Goal: Book appointment/travel/reservation

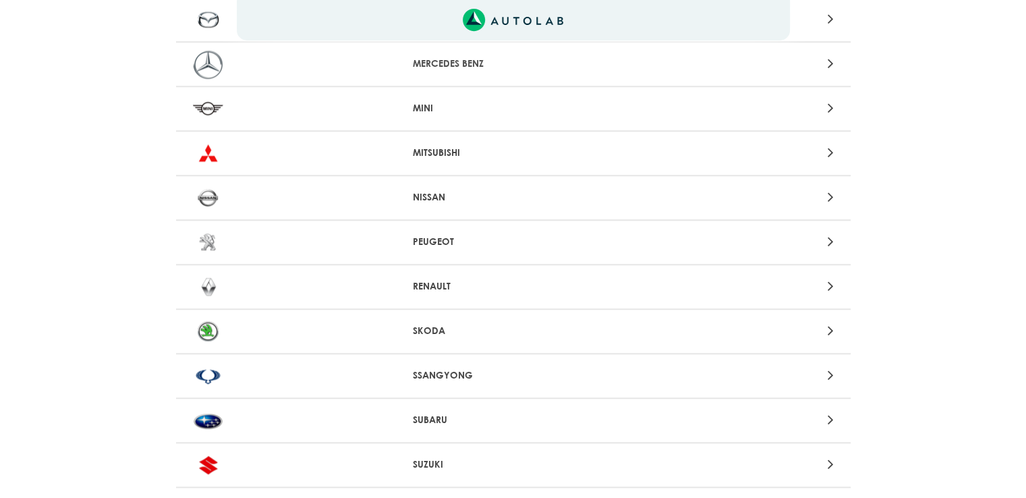
scroll to position [1215, 0]
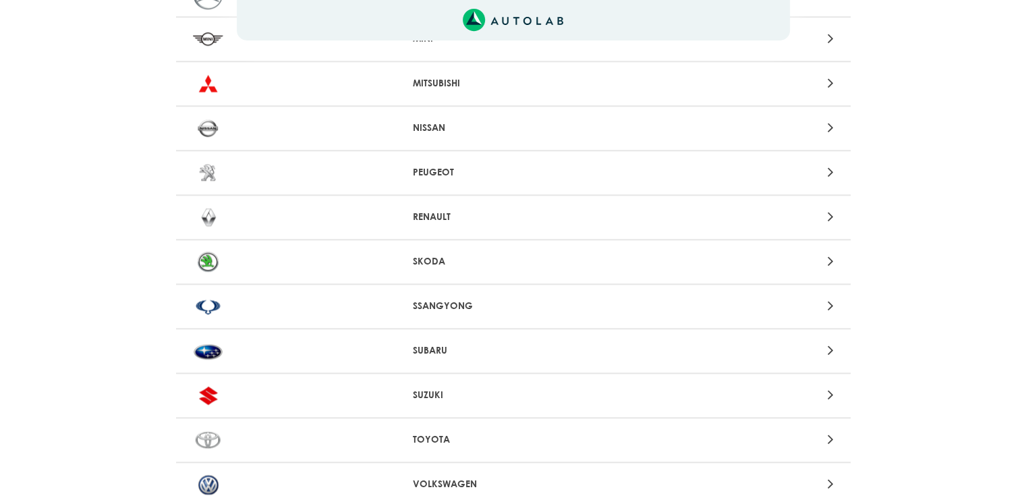
click at [826, 345] on div at bounding box center [733, 350] width 221 height 18
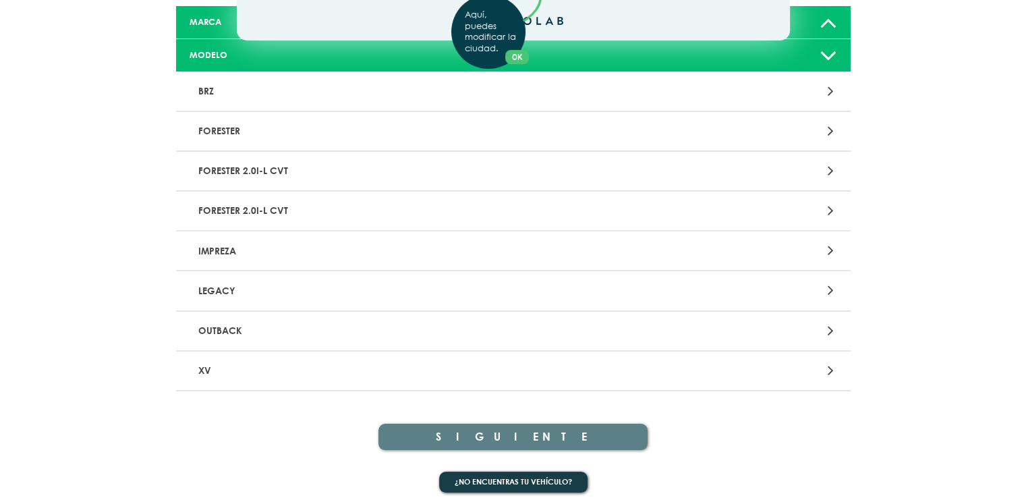
scroll to position [132, 0]
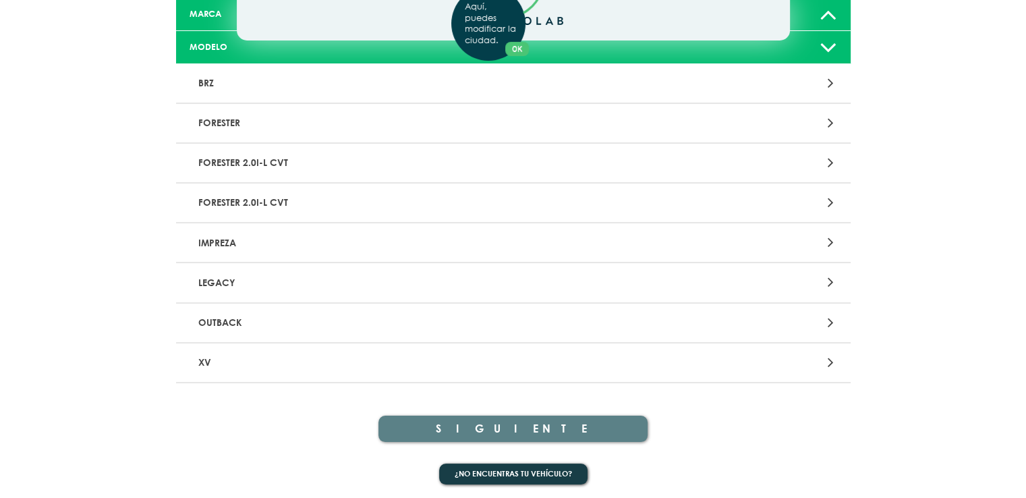
click at [307, 367] on p "XV" at bounding box center [403, 362] width 420 height 25
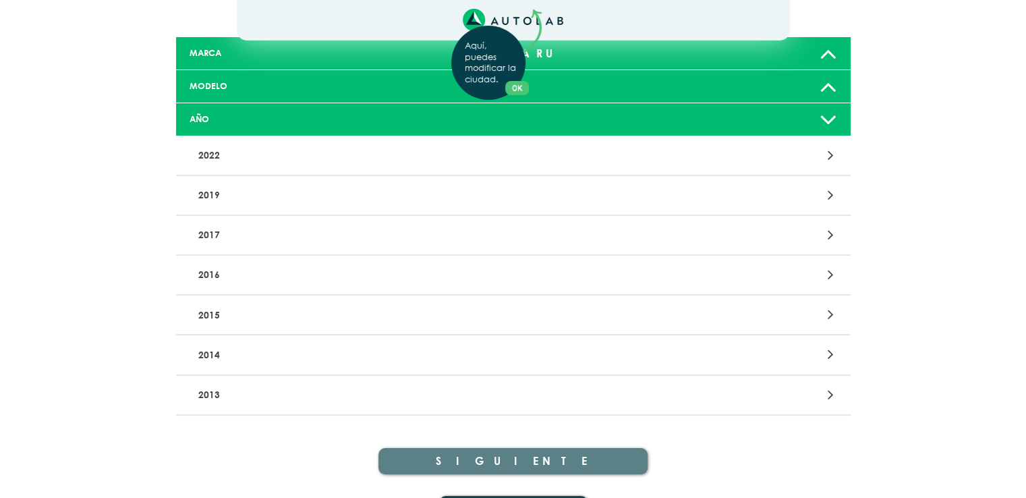
scroll to position [126, 0]
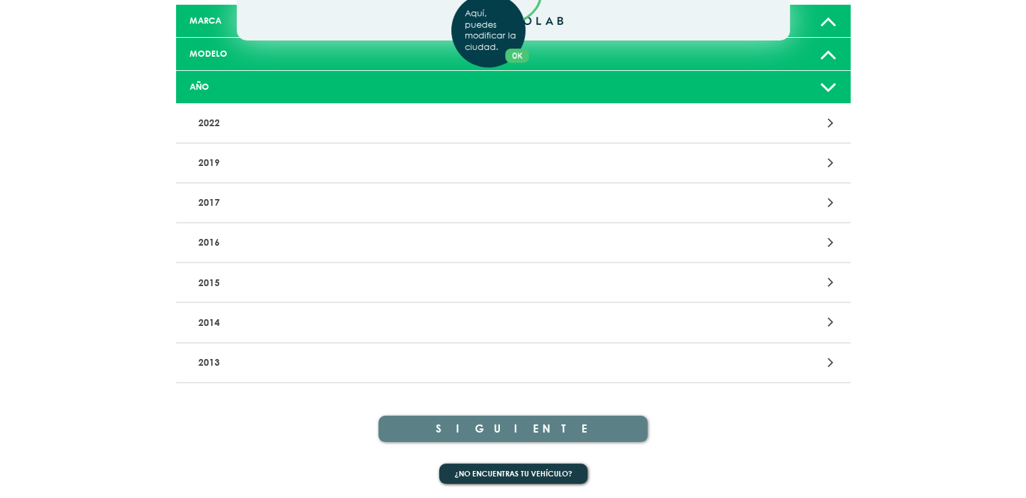
click at [209, 326] on div "Aquí, puedes modificar la ciudad. OK .aex,.bex{fill:none!important;stroke:#50c4…" at bounding box center [513, 123] width 1026 height 498
click at [833, 318] on icon at bounding box center [830, 322] width 6 height 18
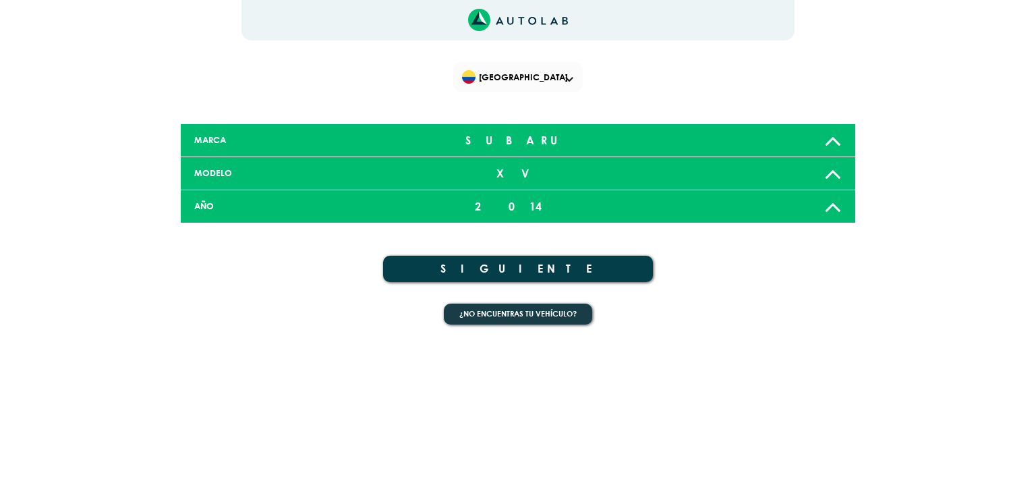
click at [591, 269] on button "SIGUIENTE" at bounding box center [518, 269] width 270 height 26
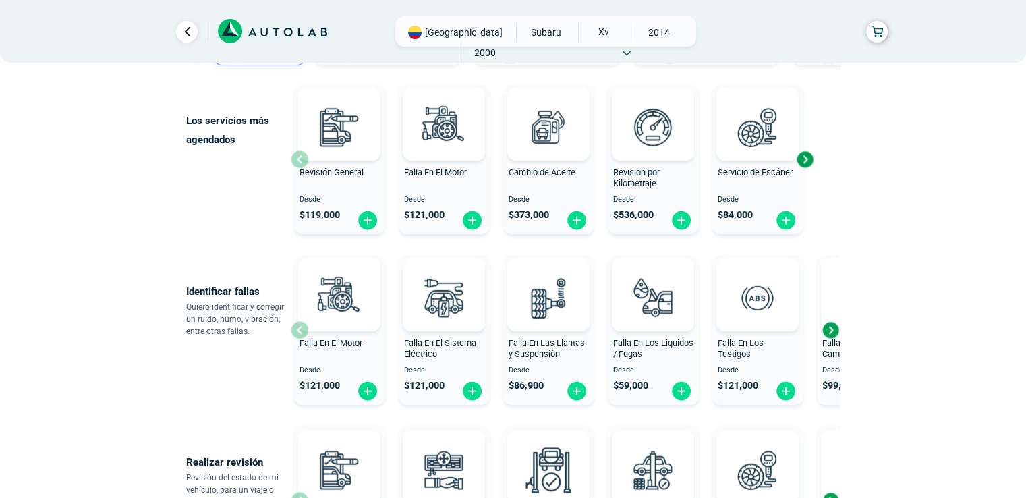
scroll to position [135, 0]
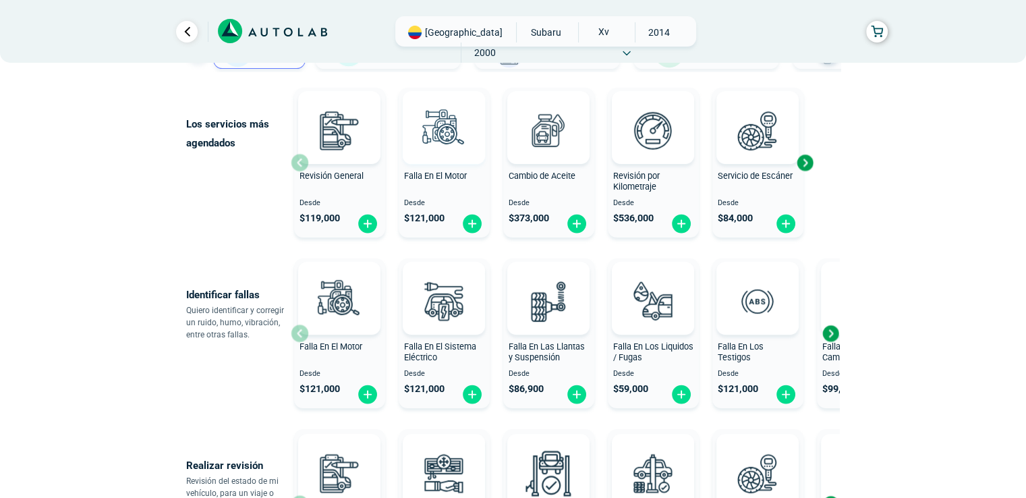
click at [451, 159] on img at bounding box center [443, 130] width 59 height 59
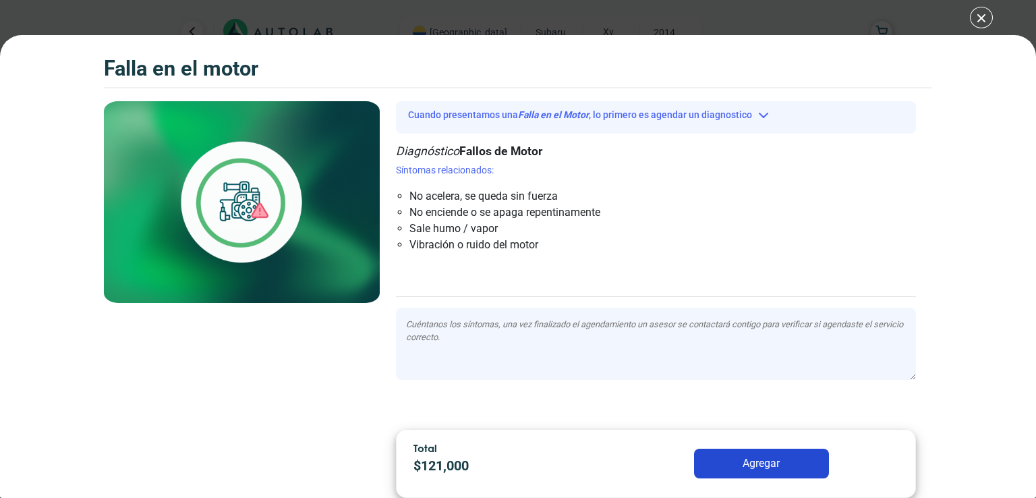
click at [746, 474] on button "Agregar" at bounding box center [761, 464] width 135 height 30
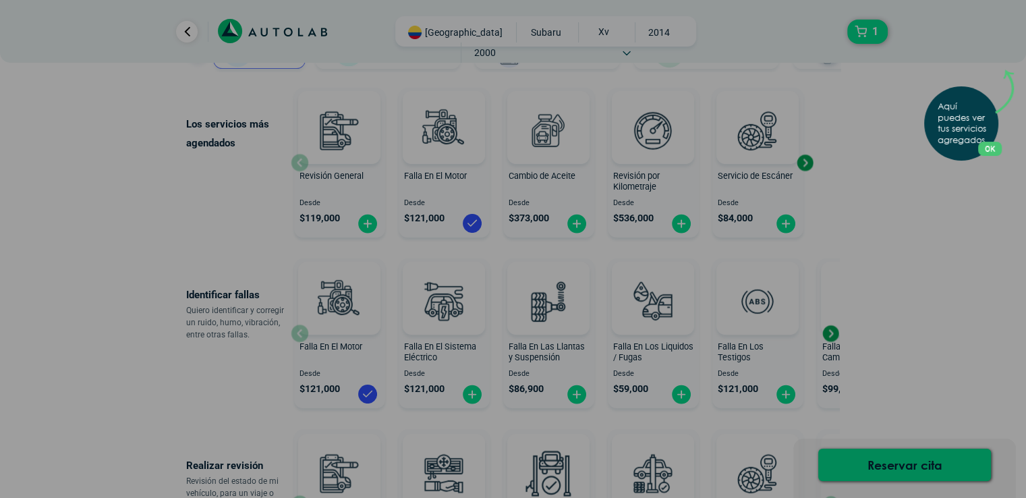
click at [970, 142] on p "Aquí puedes ver tus servicios agregados." at bounding box center [964, 123] width 53 height 45
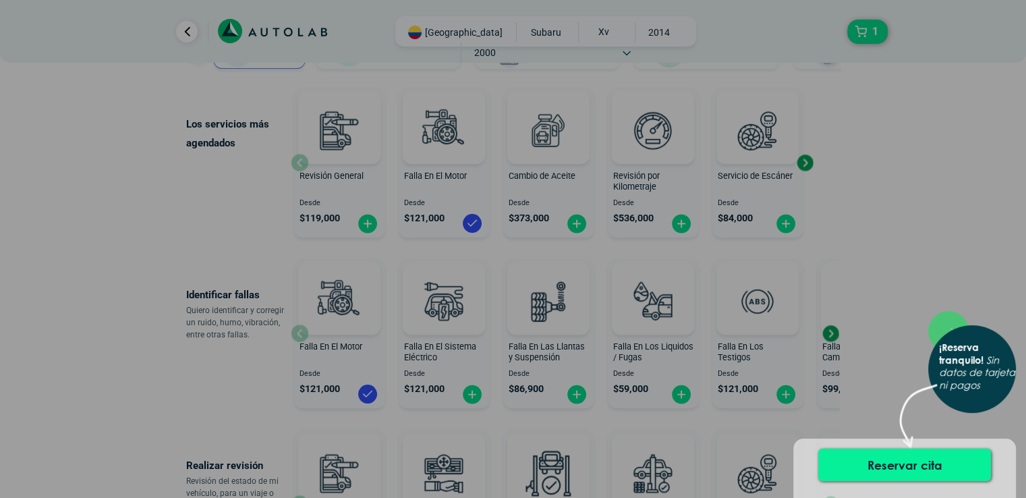
click at [894, 468] on button "Reservar cita" at bounding box center [904, 465] width 173 height 32
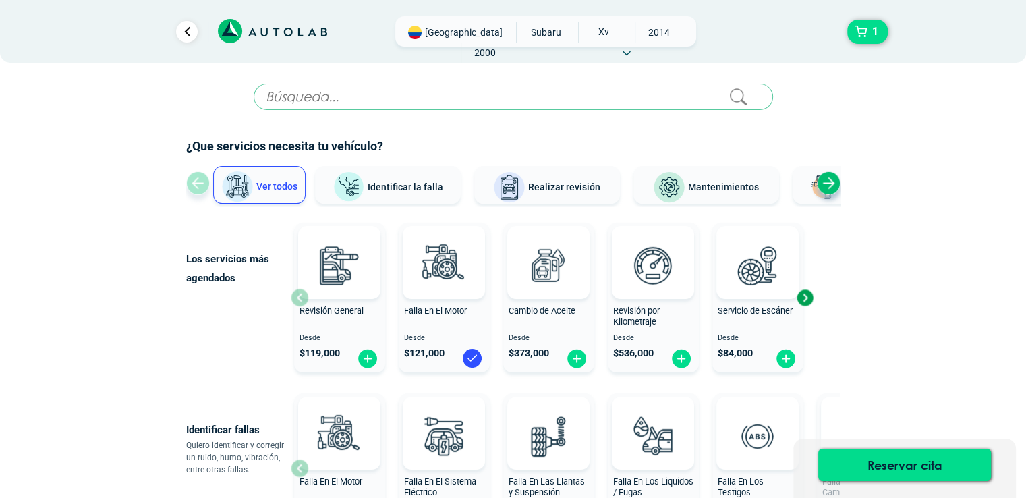
scroll to position [135, 0]
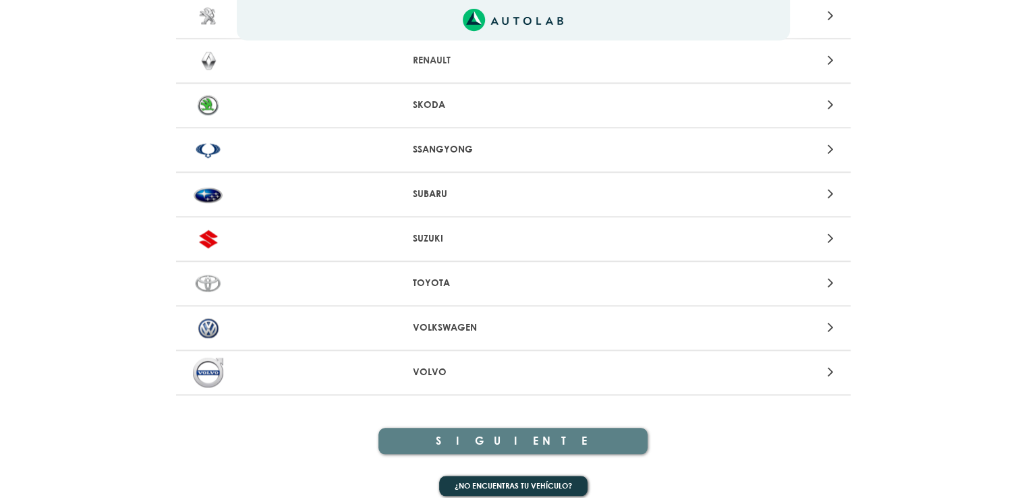
scroll to position [1376, 0]
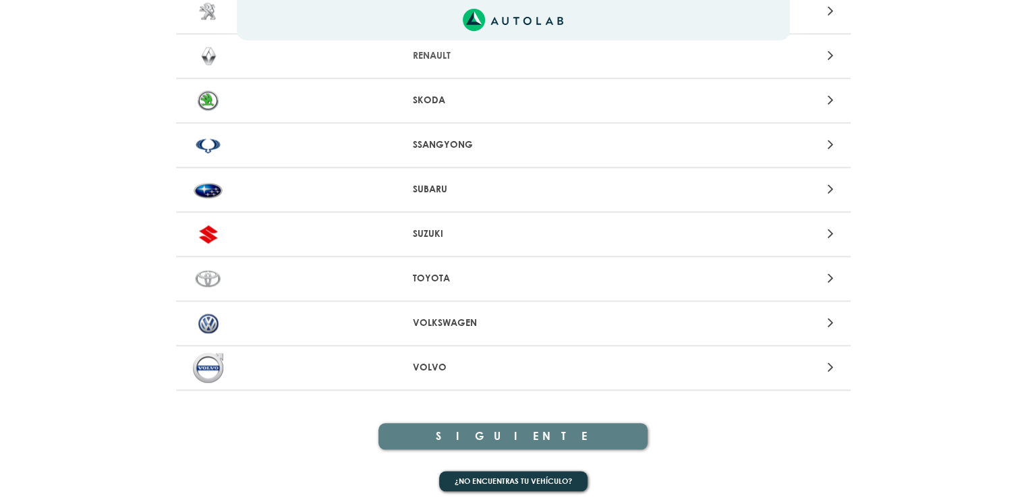
click at [814, 182] on div at bounding box center [733, 189] width 221 height 18
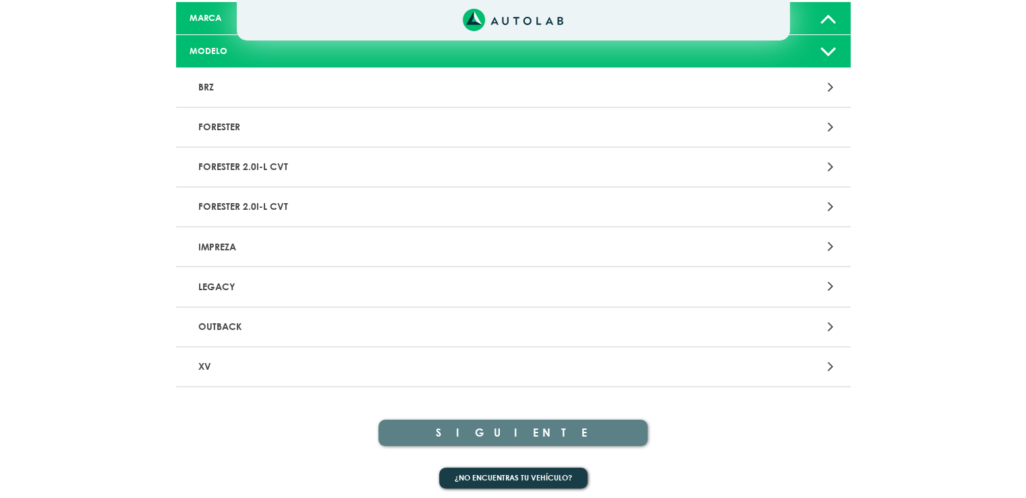
scroll to position [132, 0]
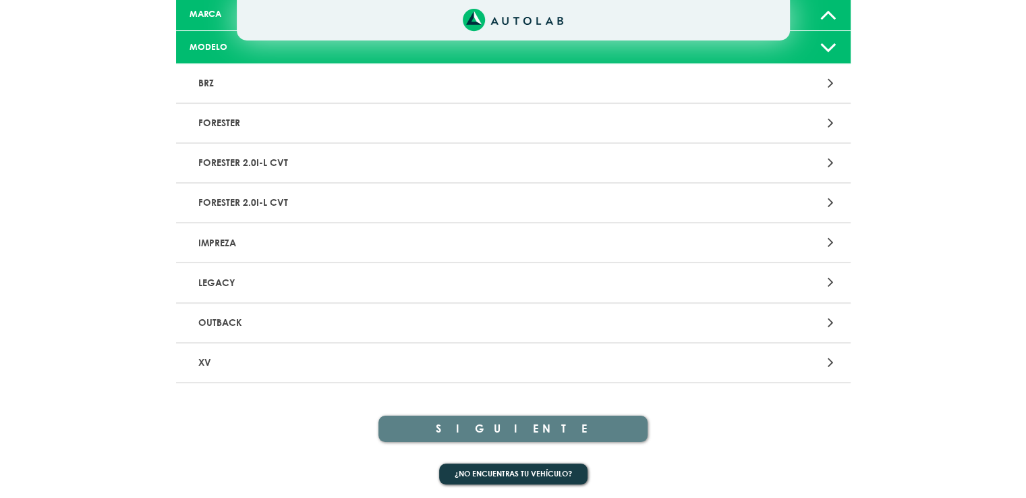
click at [223, 358] on p "XV" at bounding box center [403, 362] width 420 height 25
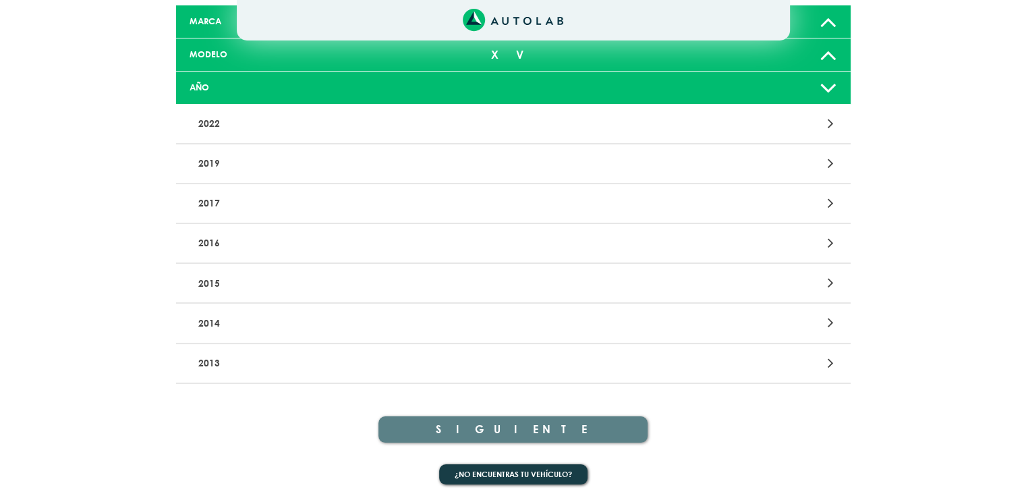
scroll to position [126, 0]
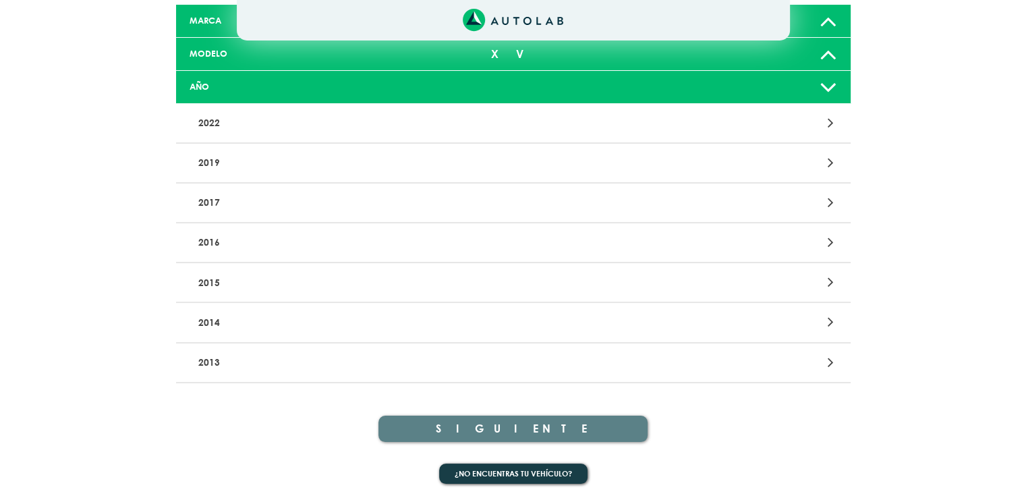
click at [236, 314] on p "2014" at bounding box center [403, 322] width 420 height 25
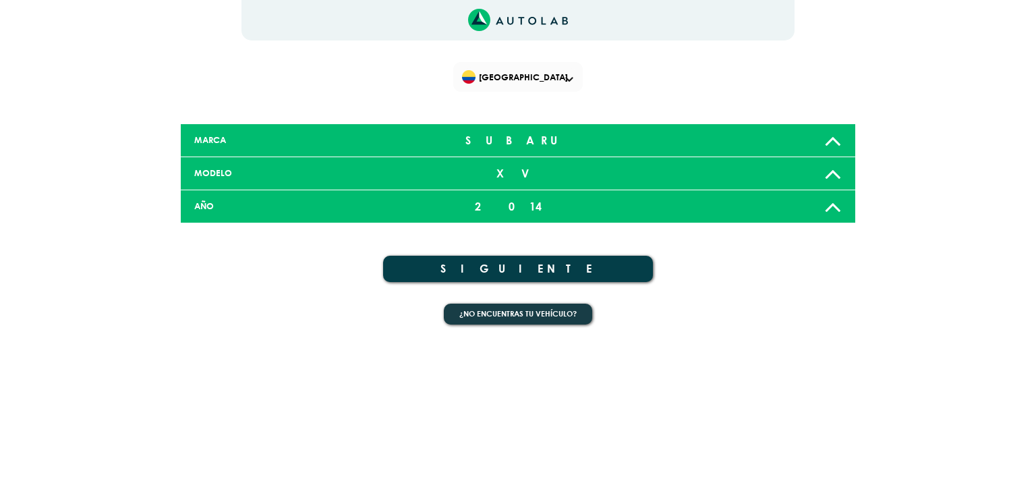
click at [540, 272] on button "SIGUIENTE" at bounding box center [518, 269] width 270 height 26
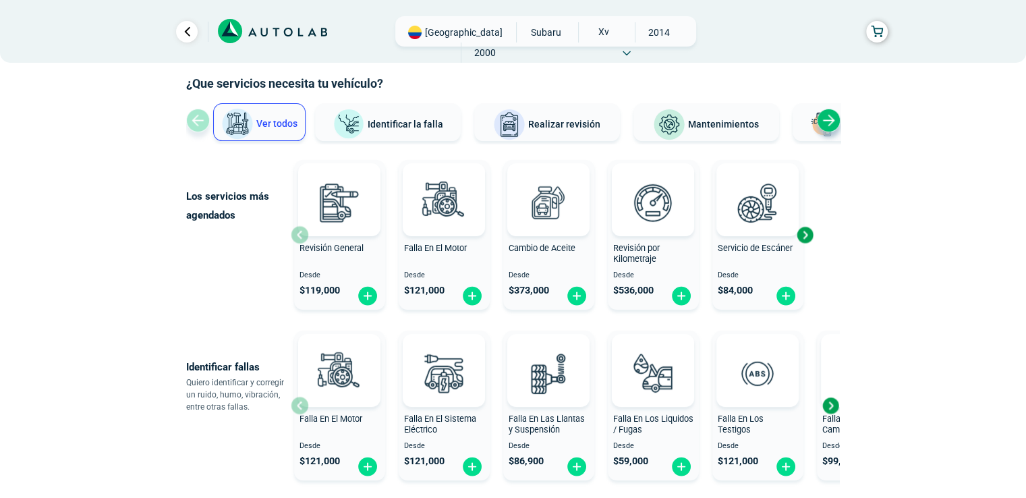
scroll to position [67, 0]
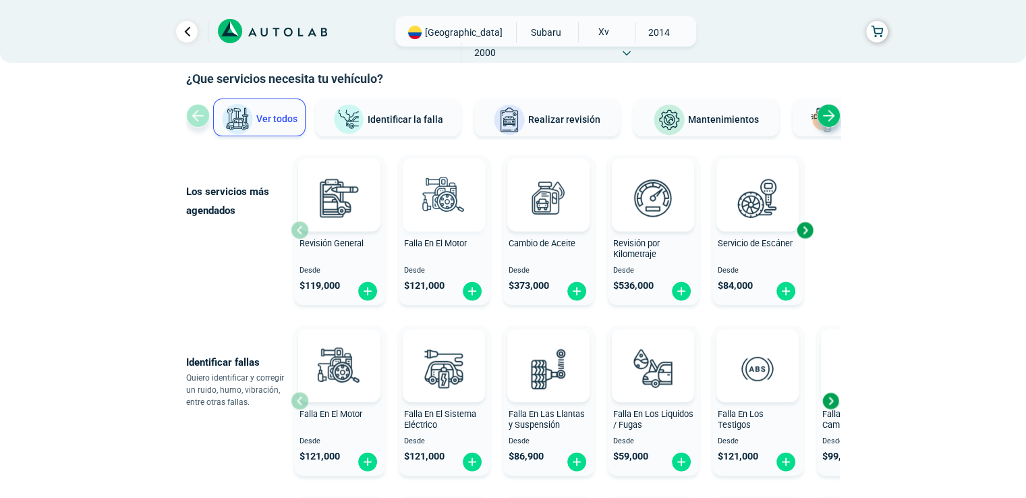
click at [439, 220] on img at bounding box center [443, 197] width 59 height 59
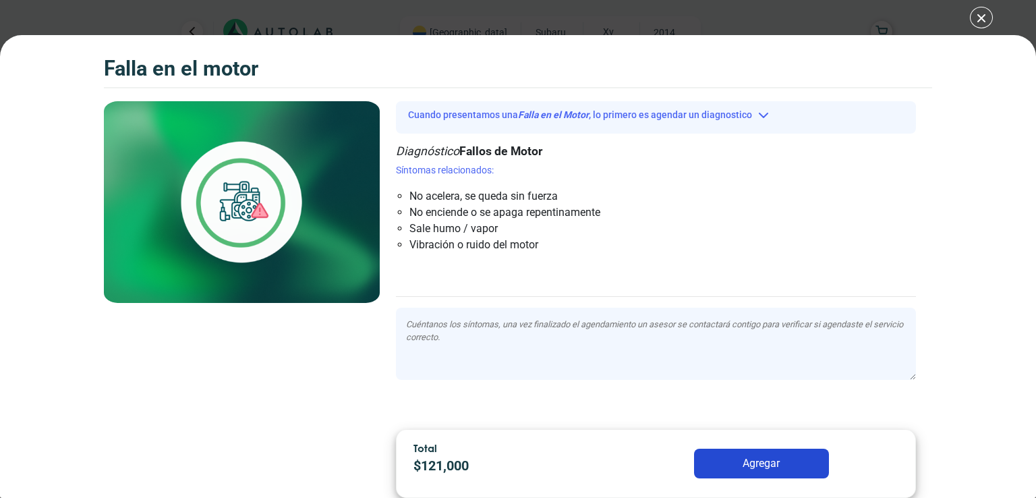
click at [790, 470] on button "Agregar" at bounding box center [761, 464] width 135 height 30
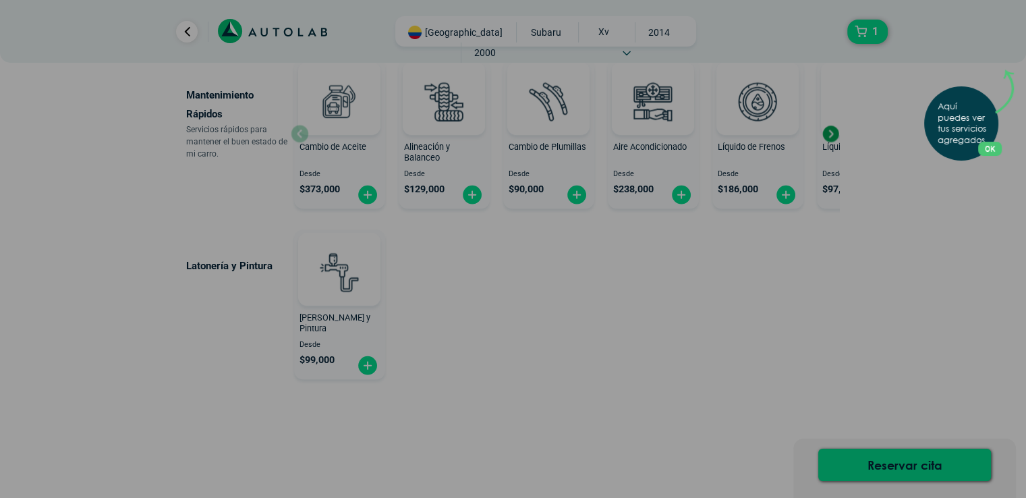
scroll to position [851, 0]
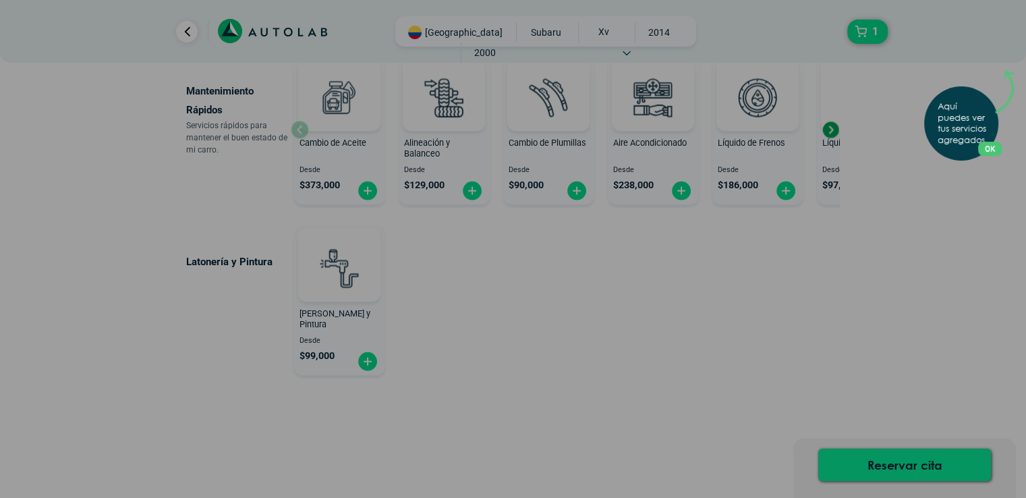
click at [894, 464] on div "Aquí puedes ver tus servicios agregados. OK .aex,.bex{fill:none!important;strok…" at bounding box center [513, 249] width 1026 height 498
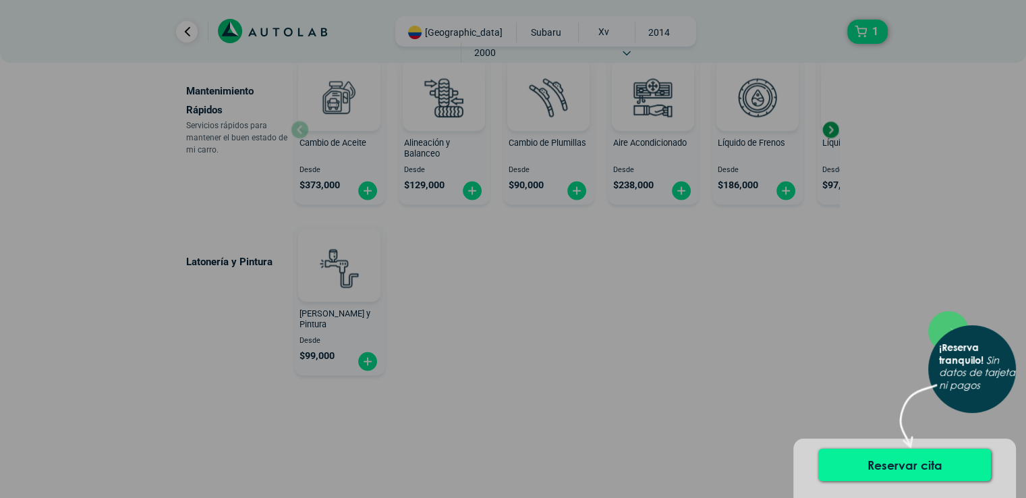
click at [912, 462] on button "Reservar cita" at bounding box center [904, 465] width 173 height 32
